Goal: Register for event/course

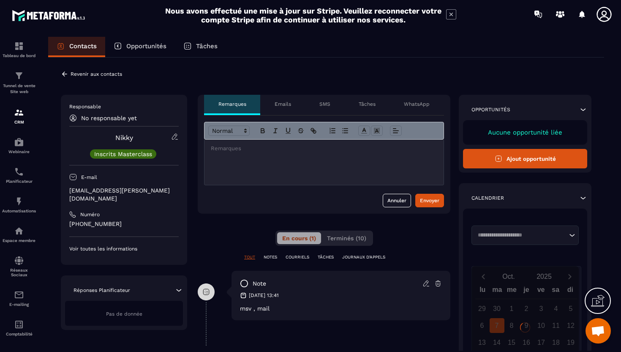
scroll to position [144, 0]
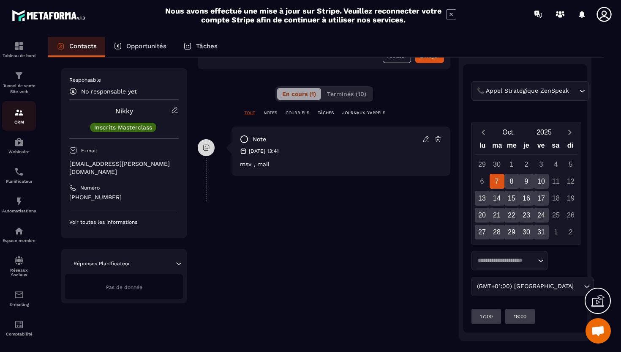
click at [20, 122] on p "CRM" at bounding box center [19, 122] width 34 height 5
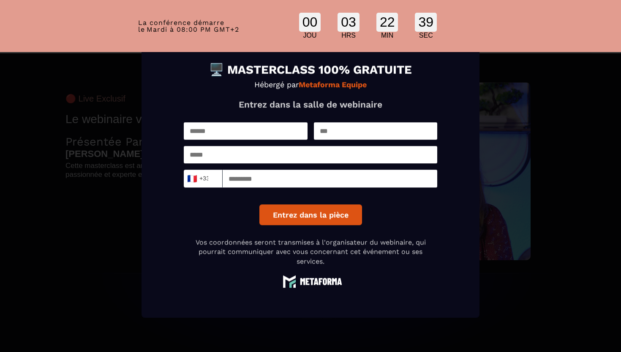
click at [547, 166] on div "Modal window" at bounding box center [310, 176] width 621 height 352
click at [82, 190] on div "Modal window" at bounding box center [310, 176] width 621 height 352
click at [488, 109] on div "Modal window" at bounding box center [310, 176] width 621 height 352
click at [241, 126] on input "Modal window" at bounding box center [246, 130] width 124 height 17
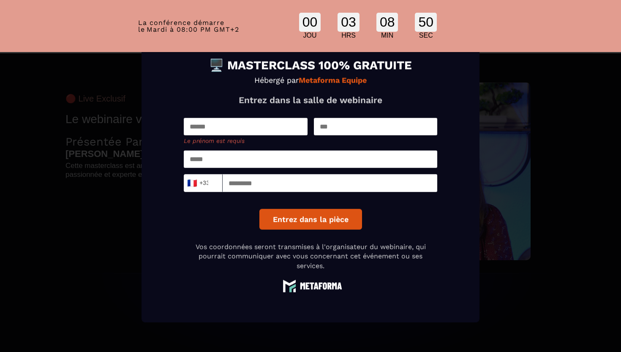
click at [81, 97] on div "Modal window" at bounding box center [310, 176] width 621 height 352
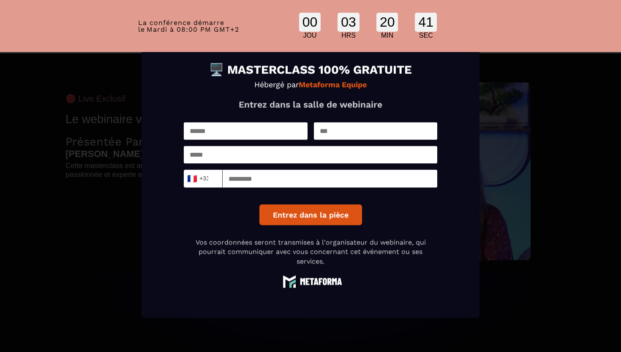
scroll to position [13, 0]
